Goal: Task Accomplishment & Management: Complete application form

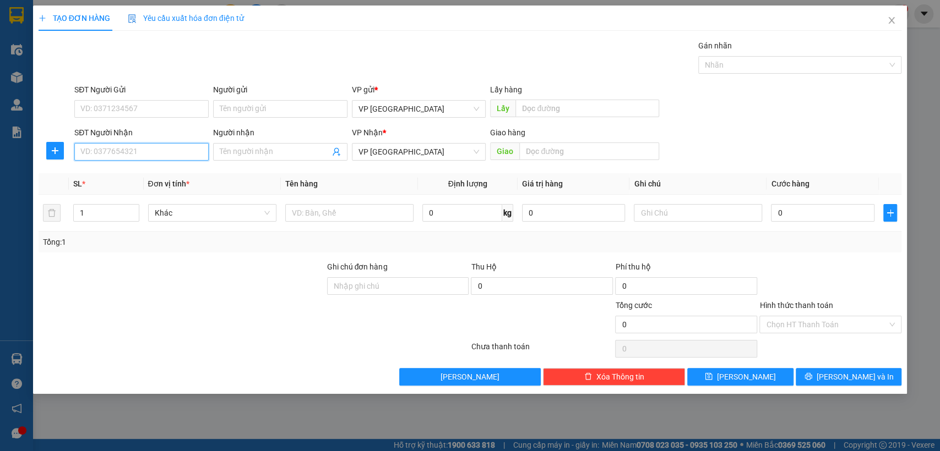
click at [128, 156] on input "SĐT Người Nhận" at bounding box center [141, 152] width 134 height 18
type input "0909124122"
click at [575, 149] on input "text" at bounding box center [589, 152] width 140 height 18
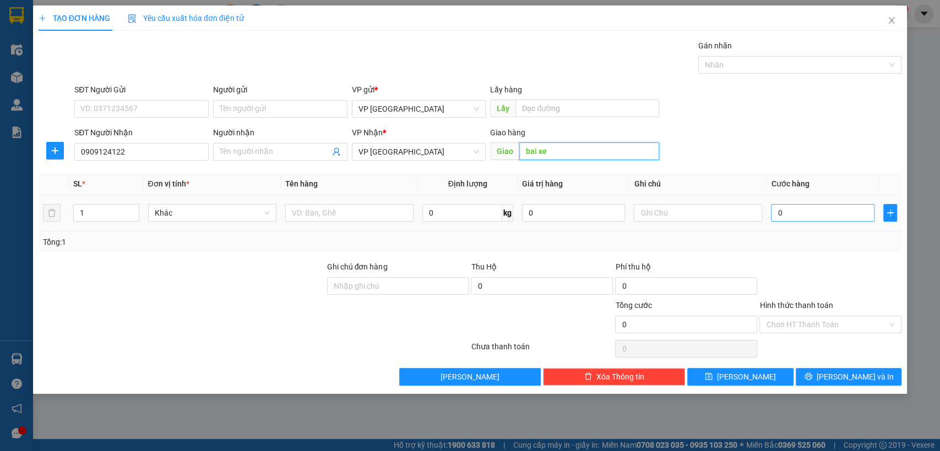
type input "bai xe"
click at [838, 212] on input "0" at bounding box center [823, 213] width 104 height 18
type input "5"
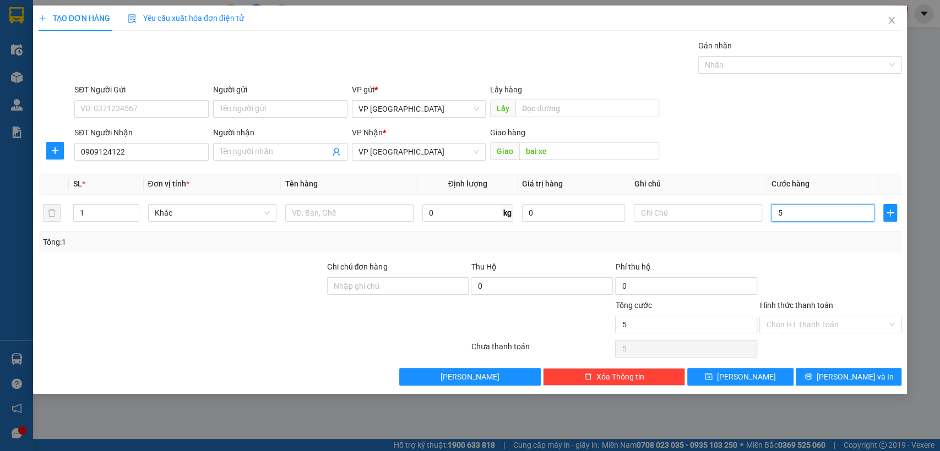
type input "50"
type input "500"
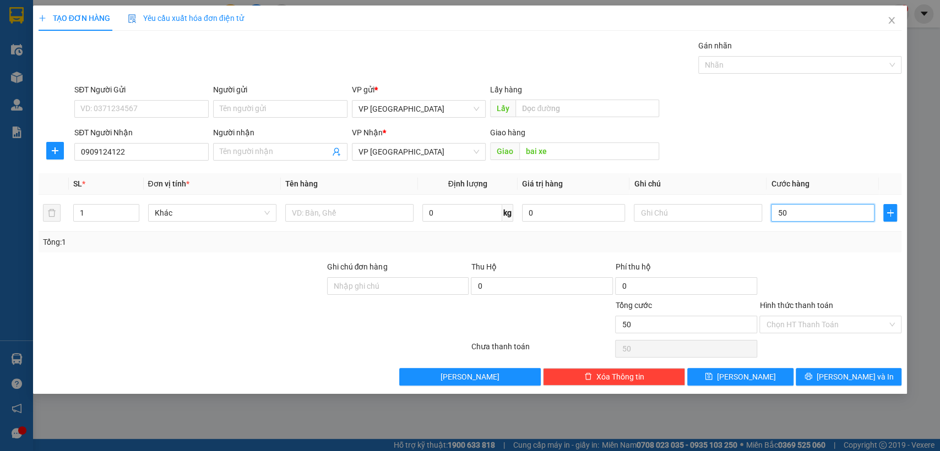
type input "500"
type input "5.000"
type input "50.000"
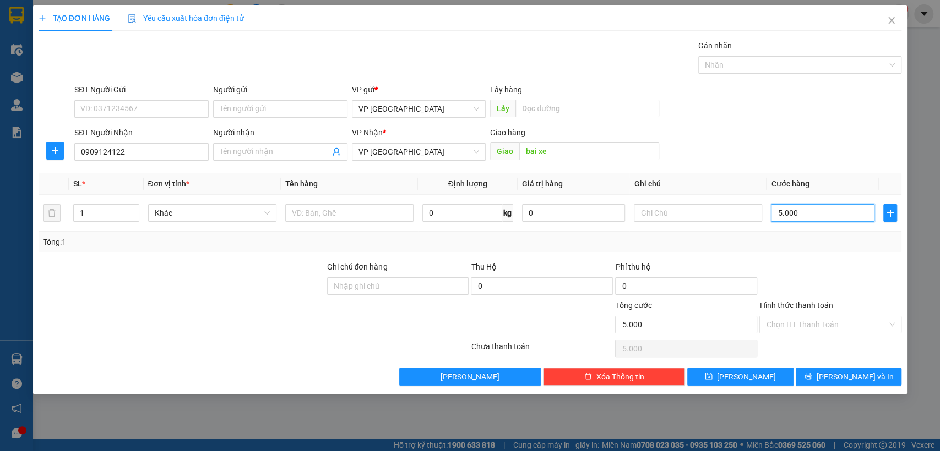
type input "50.000"
click at [772, 377] on button "[PERSON_NAME]" at bounding box center [740, 377] width 106 height 18
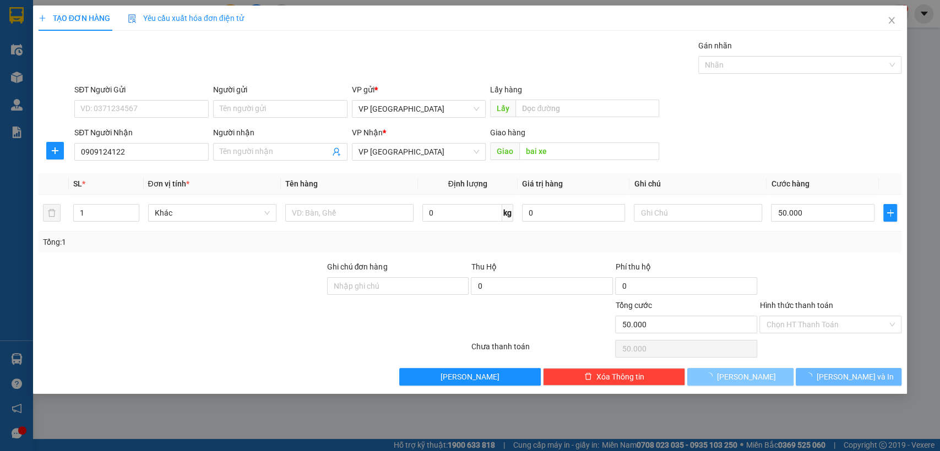
type input "0"
